Goal: Task Accomplishment & Management: Manage account settings

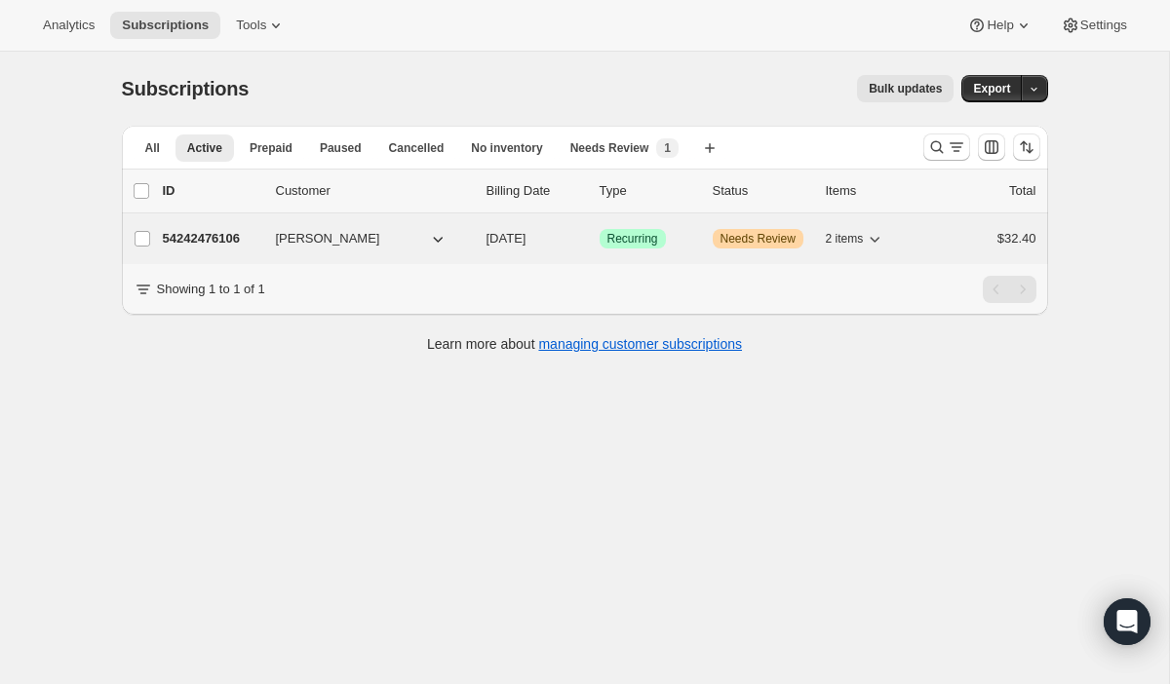
click at [217, 240] on p "54242476106" at bounding box center [211, 238] width 97 height 19
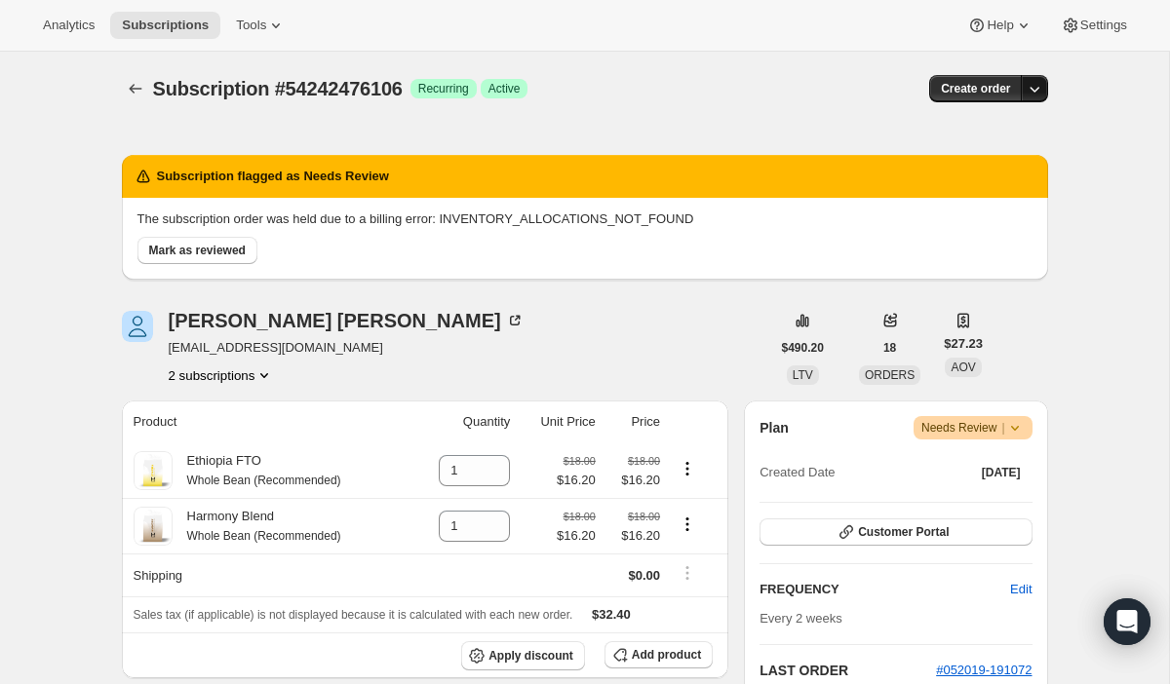
click at [1035, 91] on icon "button" at bounding box center [1034, 88] width 19 height 19
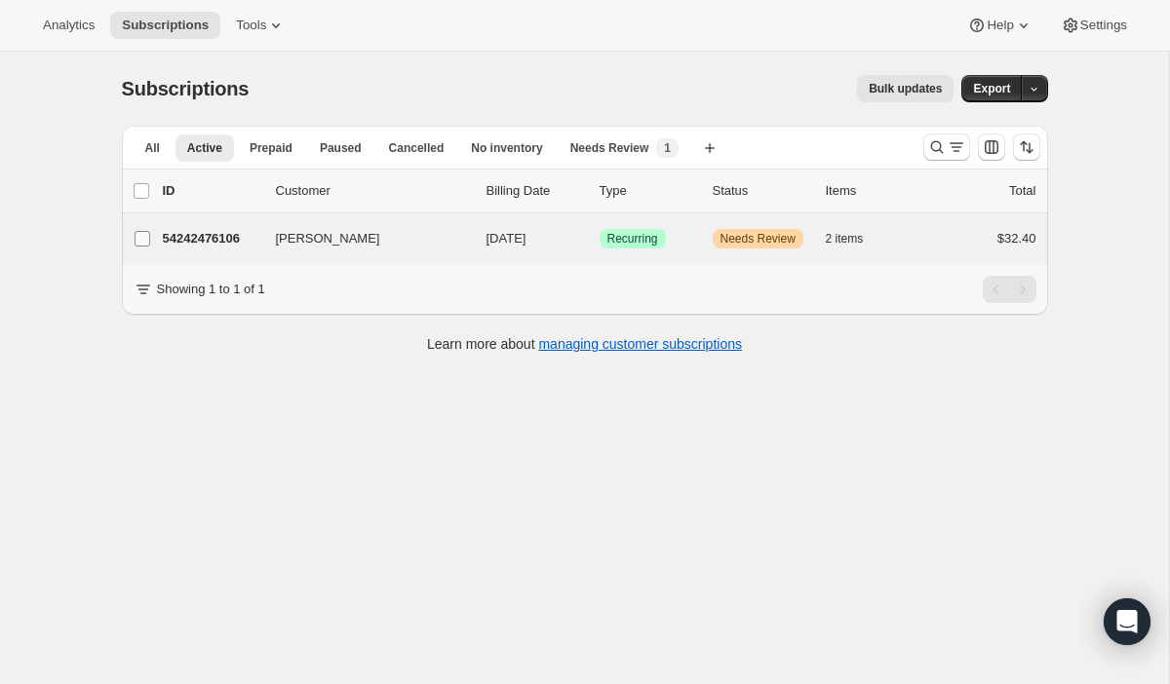
click at [141, 241] on input "[PERSON_NAME]" at bounding box center [143, 239] width 16 height 16
checkbox input "true"
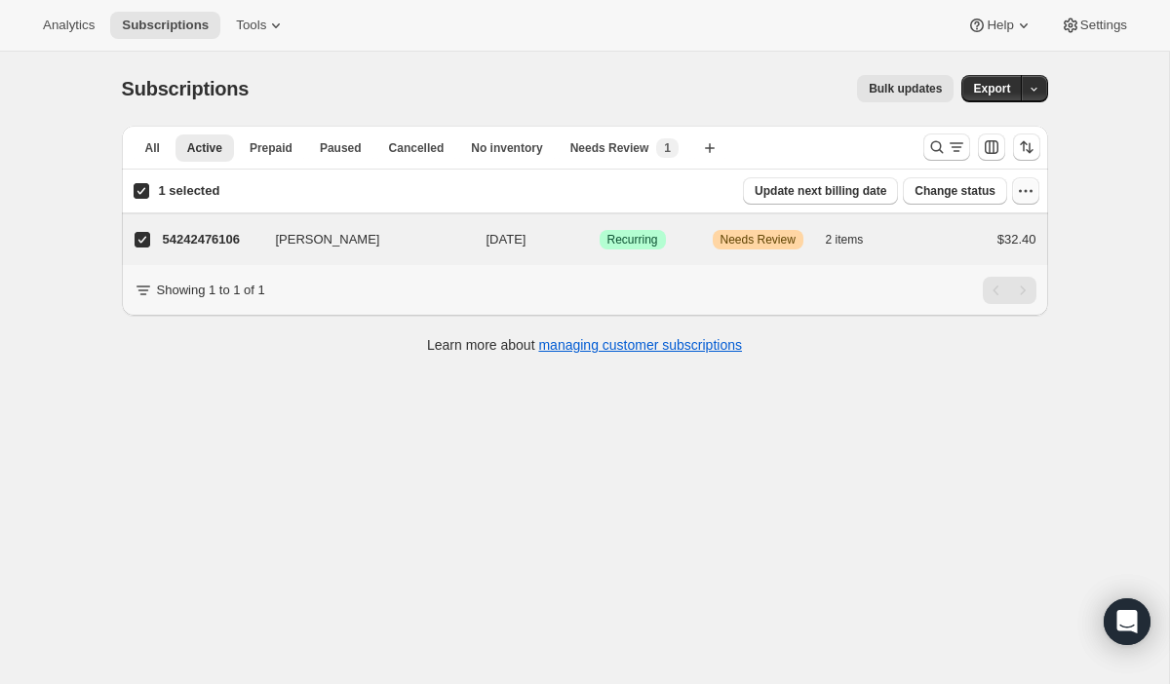
click at [1024, 191] on icon "button" at bounding box center [1025, 190] width 19 height 19
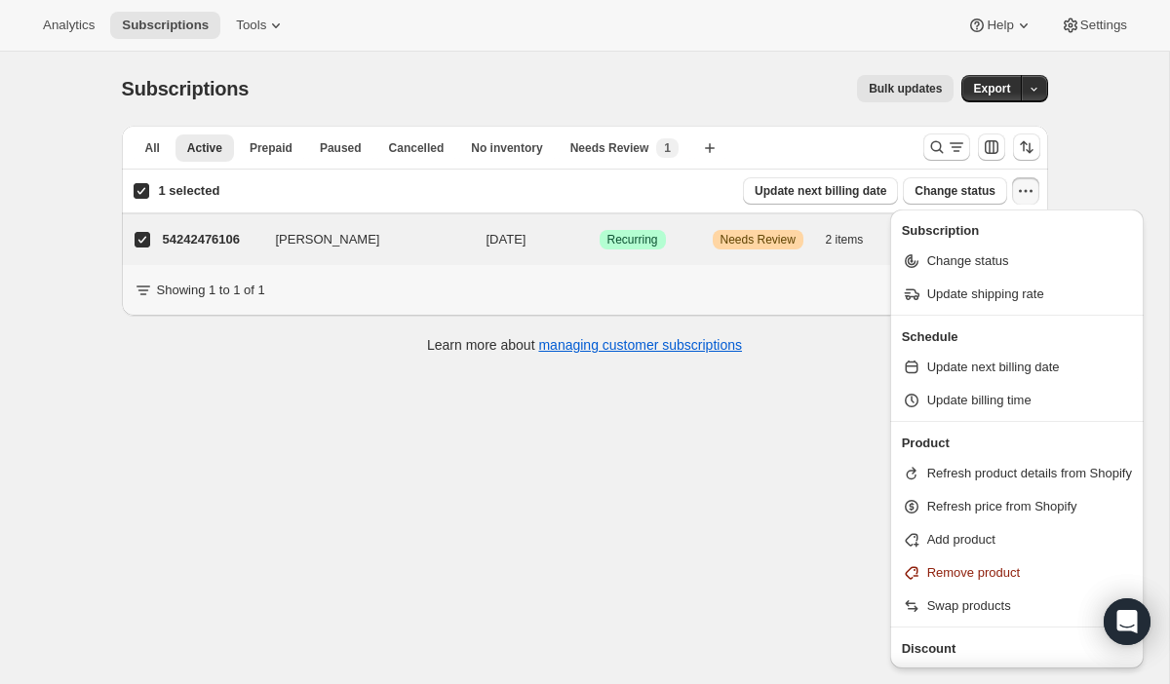
click at [477, 549] on div "Subscriptions. This page is ready Subscriptions Bulk updates More actions Bulk …" at bounding box center [584, 394] width 1169 height 684
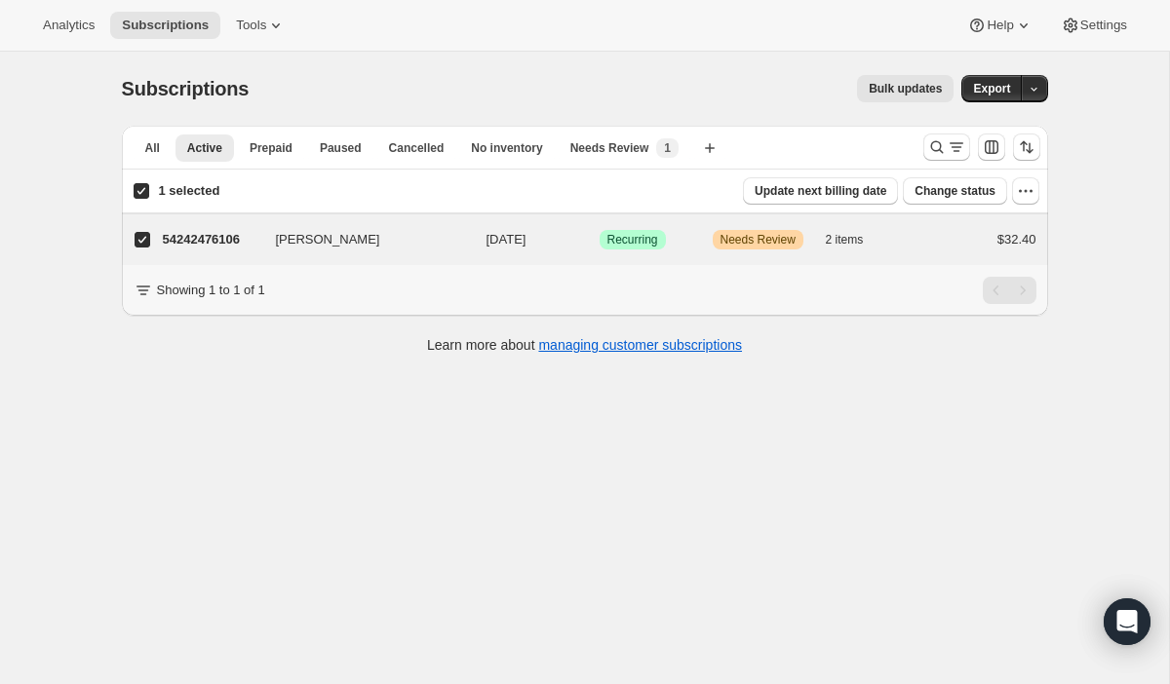
click at [477, 549] on div "Subscriptions. This page is ready Subscriptions Bulk updates More actions Bulk …" at bounding box center [584, 394] width 1169 height 684
click at [195, 246] on p "54242476106" at bounding box center [211, 239] width 97 height 19
checkbox input "false"
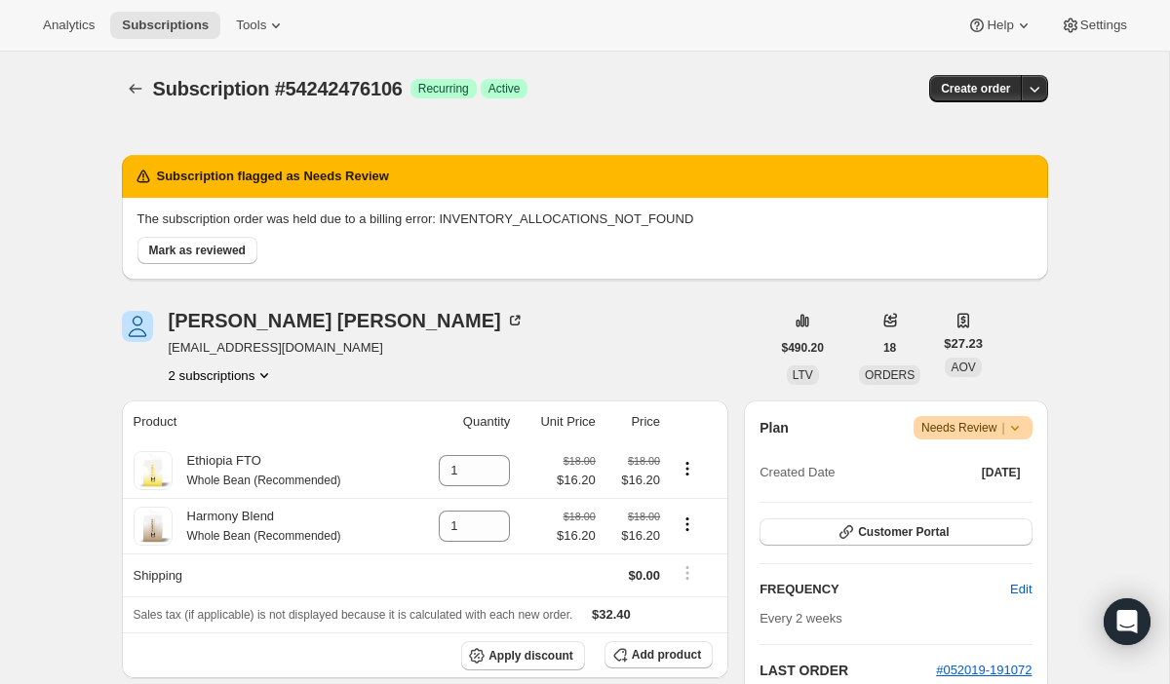
click at [1011, 432] on icon at bounding box center [1014, 427] width 19 height 19
click at [1004, 452] on button "Pause subscription" at bounding box center [965, 465] width 122 height 31
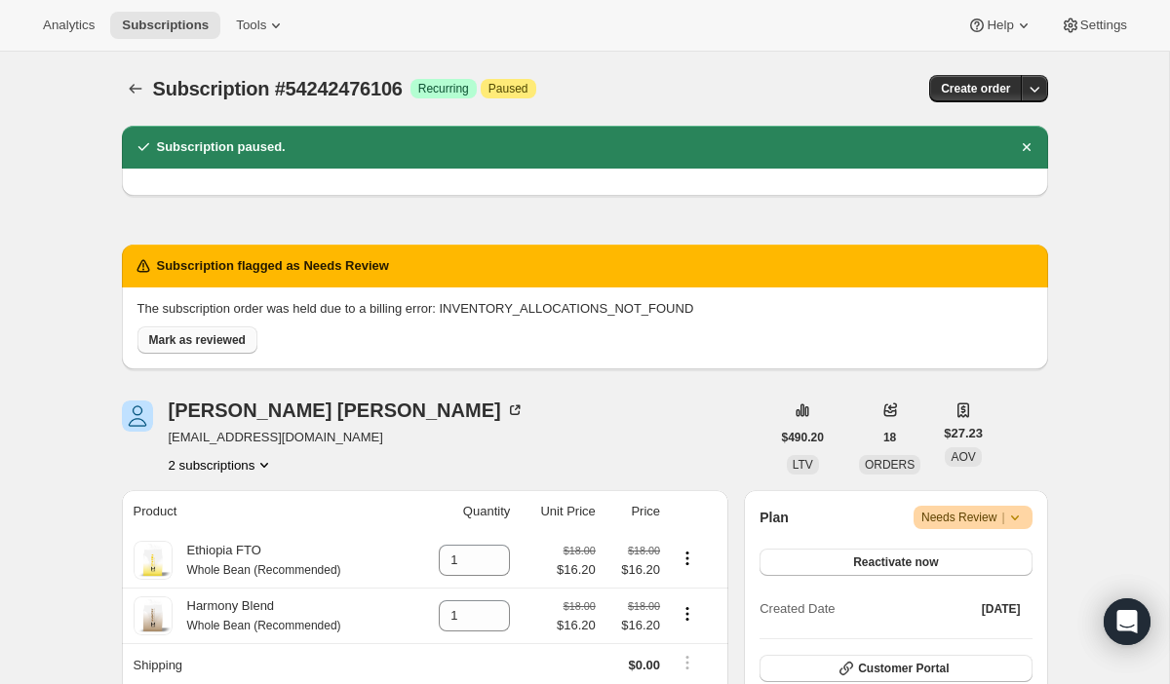
click at [165, 338] on span "Mark as reviewed" at bounding box center [197, 340] width 97 height 16
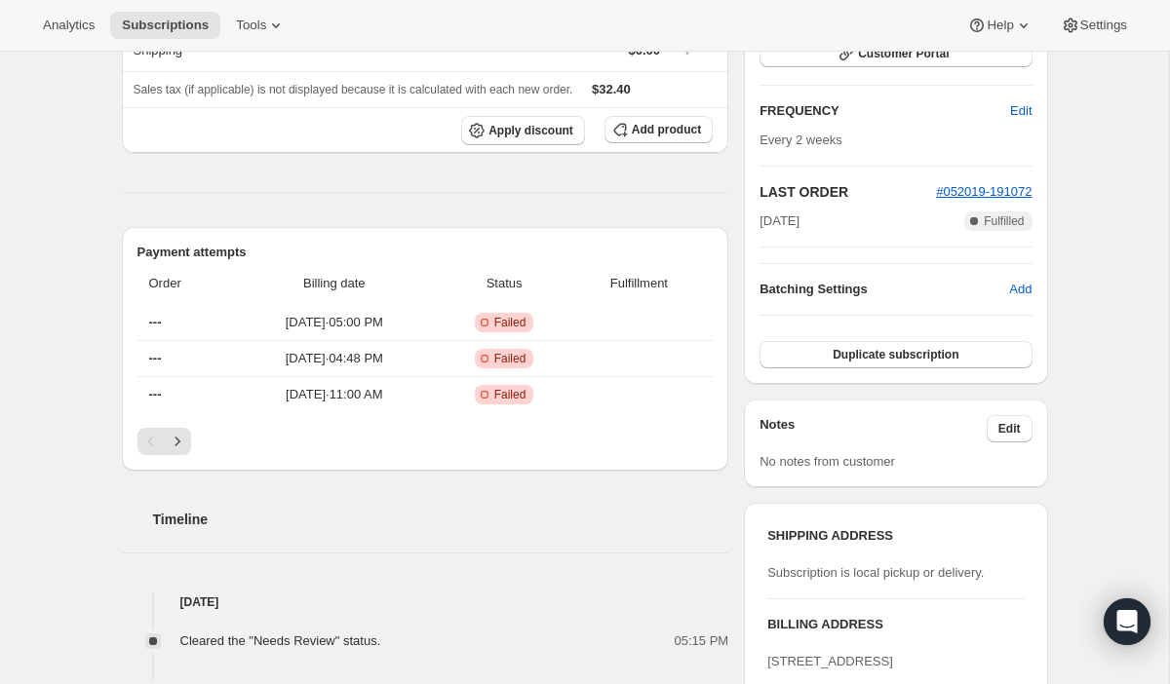
scroll to position [450, 0]
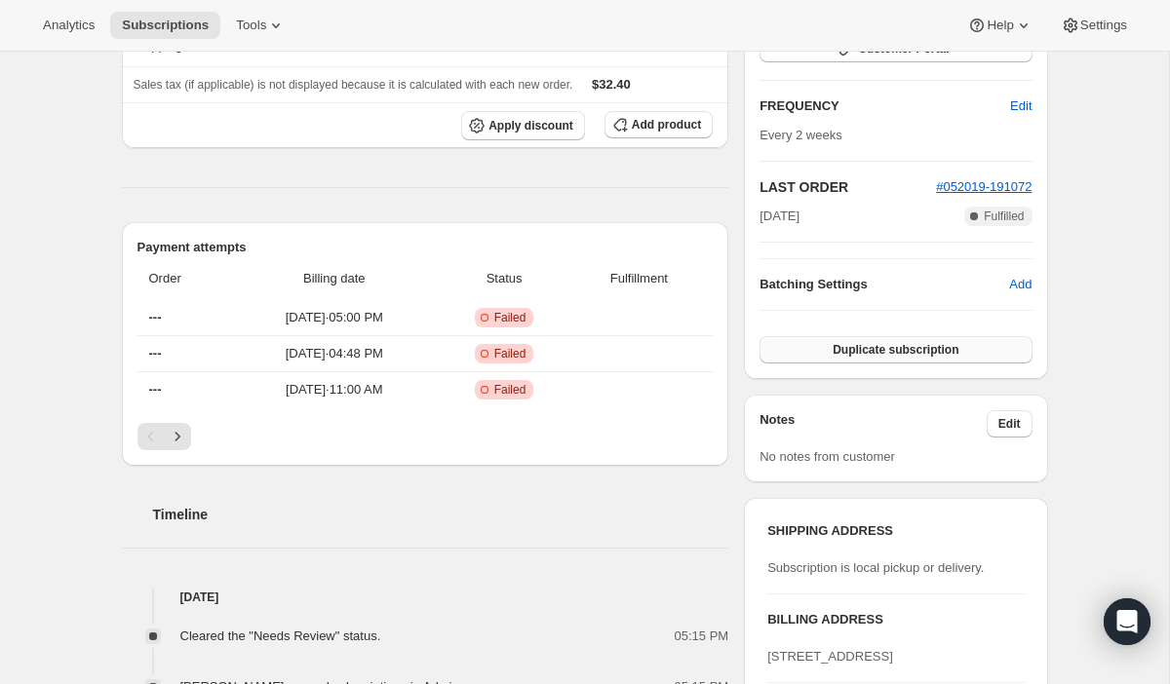
click at [887, 350] on span "Duplicate subscription" at bounding box center [895, 350] width 126 height 16
click at [887, 350] on span "Confirm duplication" at bounding box center [895, 350] width 110 height 16
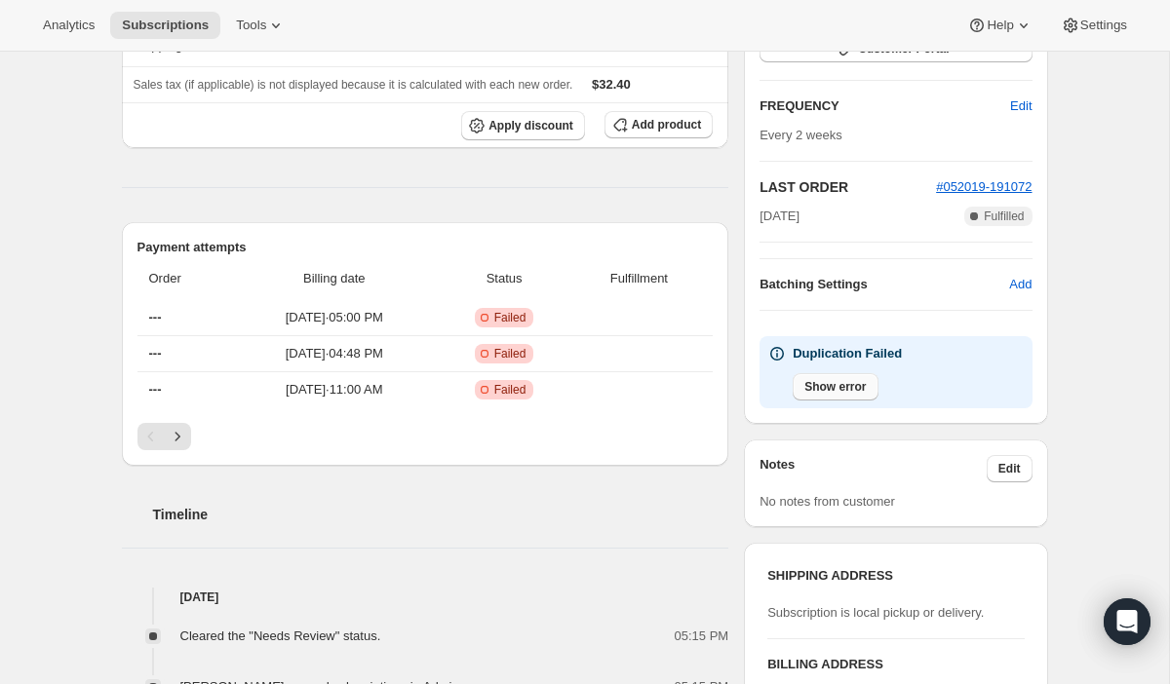
click at [854, 388] on span "Show error" at bounding box center [834, 387] width 61 height 16
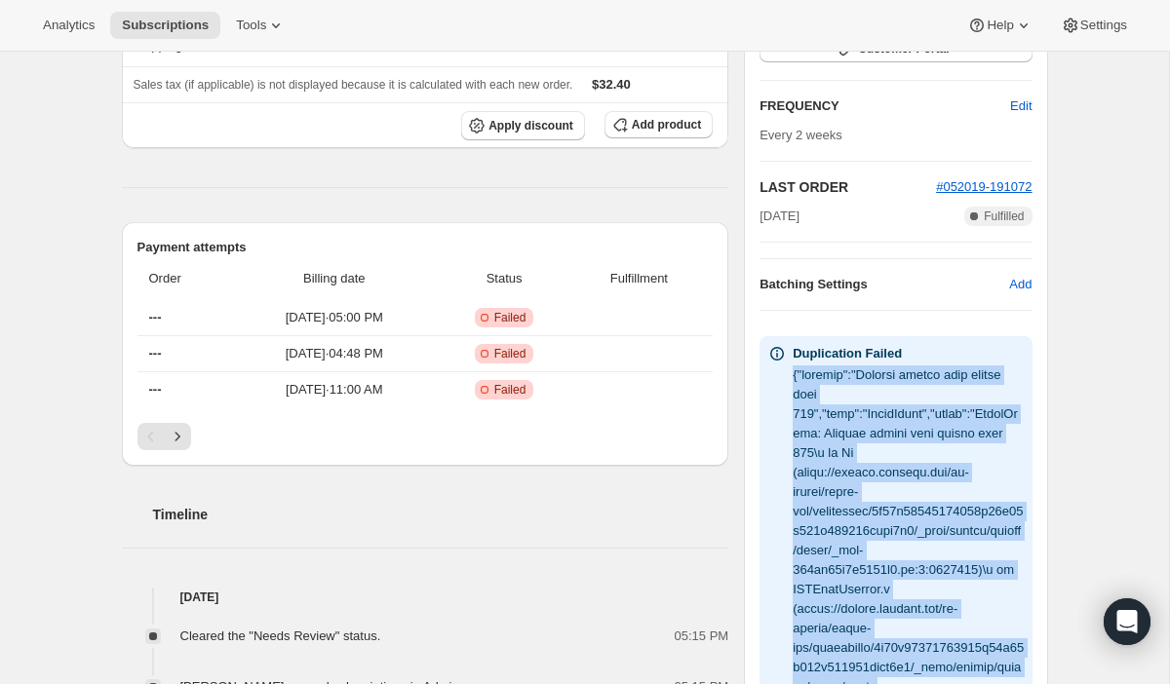
copy div "{"message":"Request failed with status code 400","name":"AxiosError","stack":"A…"
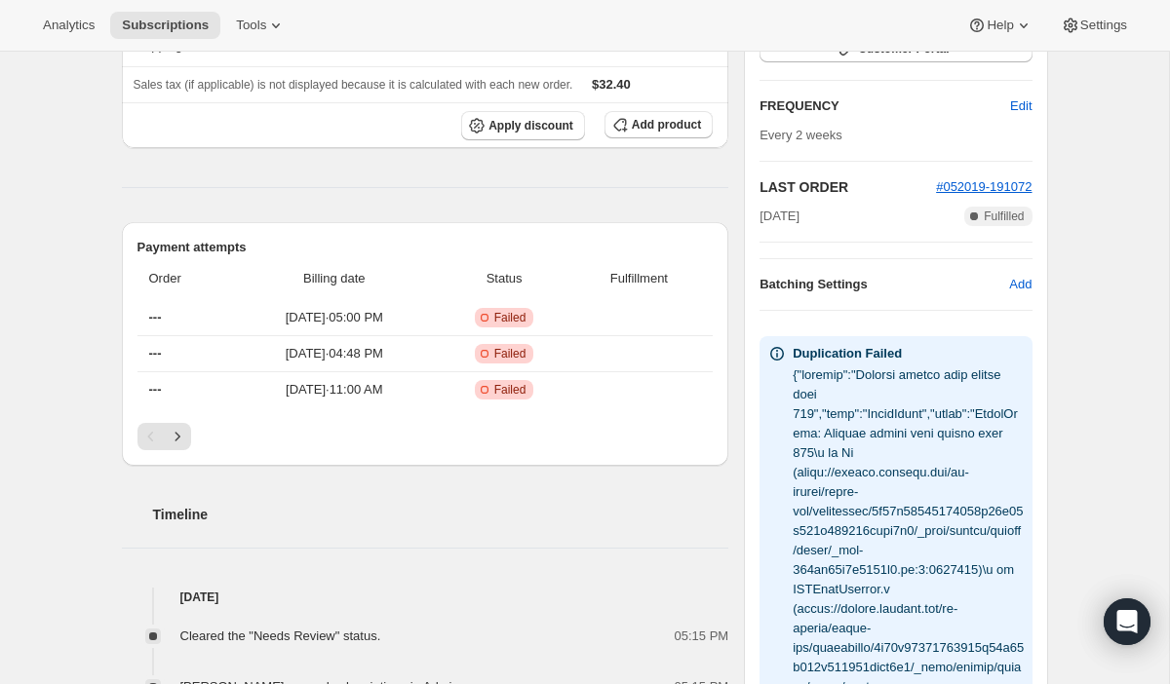
click at [58, 21] on span "Analytics" at bounding box center [69, 26] width 52 height 16
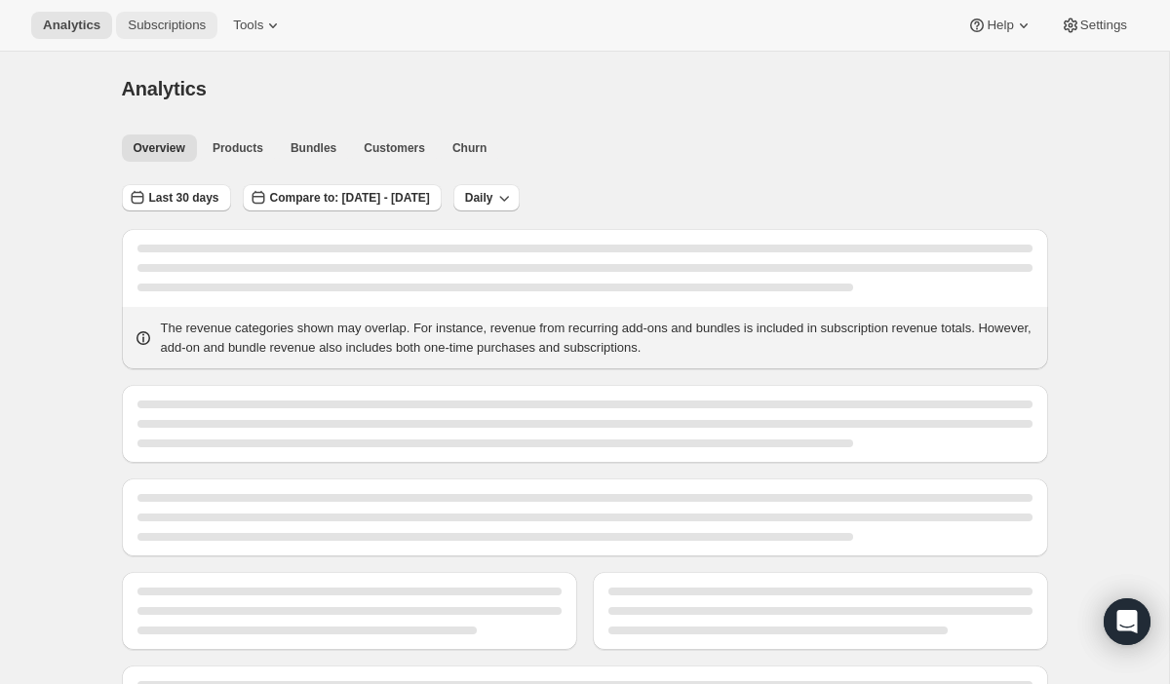
click at [160, 14] on button "Subscriptions" at bounding box center [166, 25] width 101 height 27
